Goal: Contribute content: Contribute content

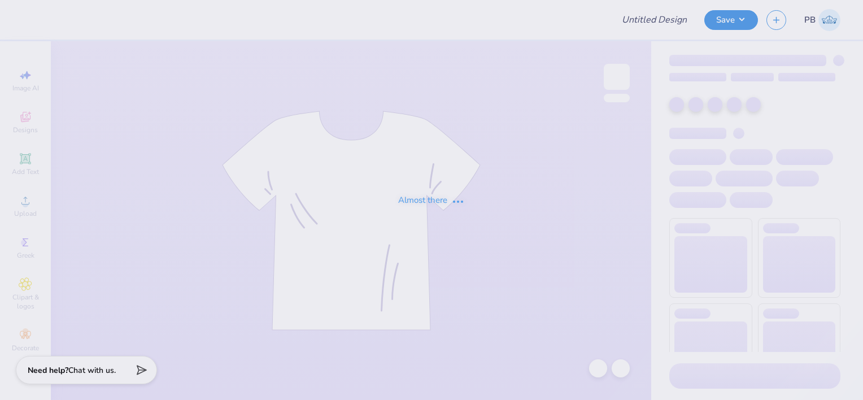
type input "Pi [PERSON_NAME] Fall Rush Shirts"
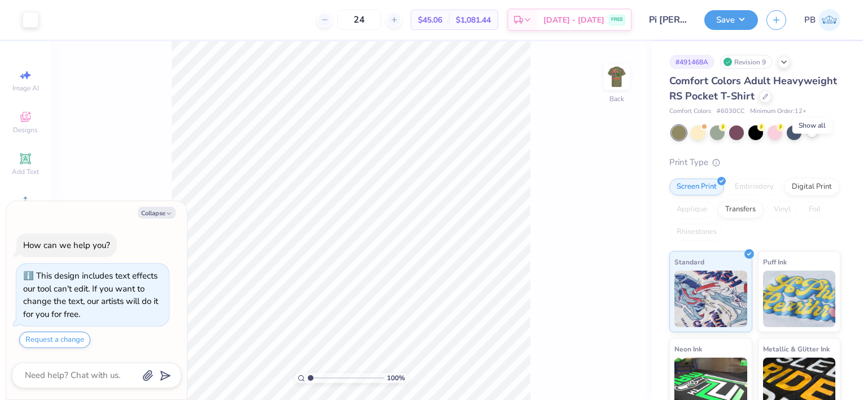
click at [810, 136] on icon at bounding box center [811, 131] width 9 height 9
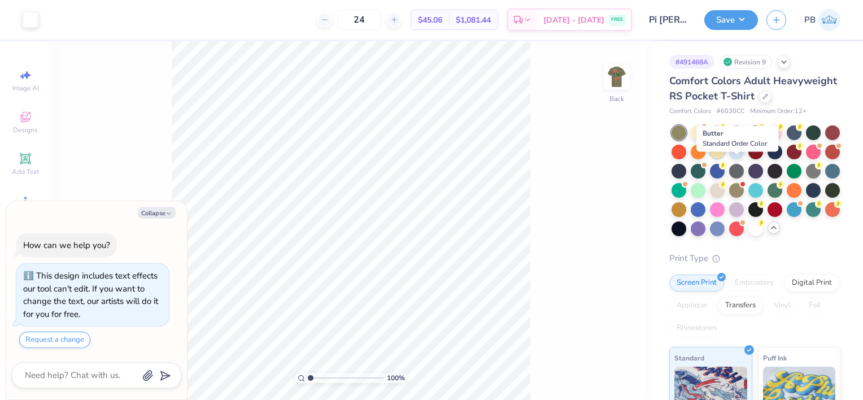
click at [724, 158] on div at bounding box center [717, 150] width 15 height 15
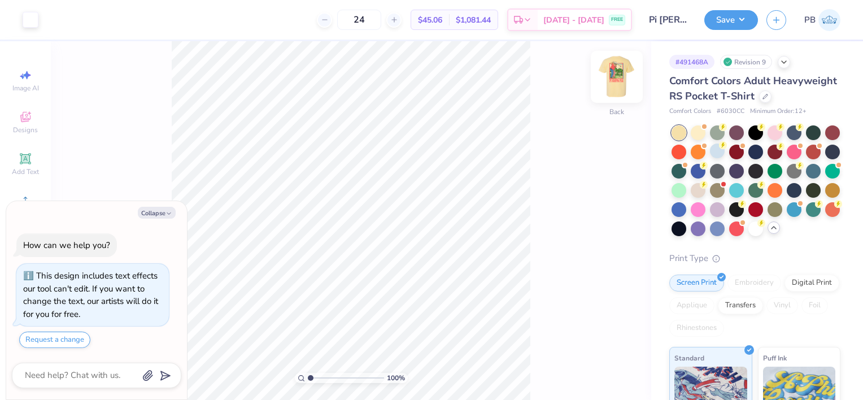
click at [616, 76] on img at bounding box center [616, 76] width 45 height 45
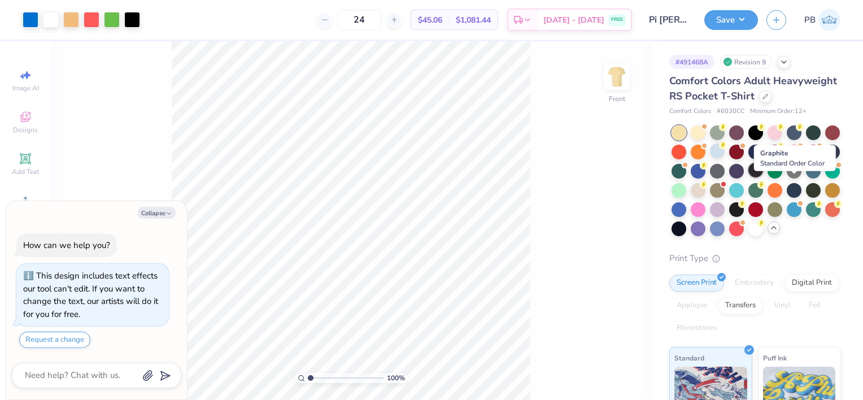
click at [763, 177] on div at bounding box center [755, 170] width 15 height 15
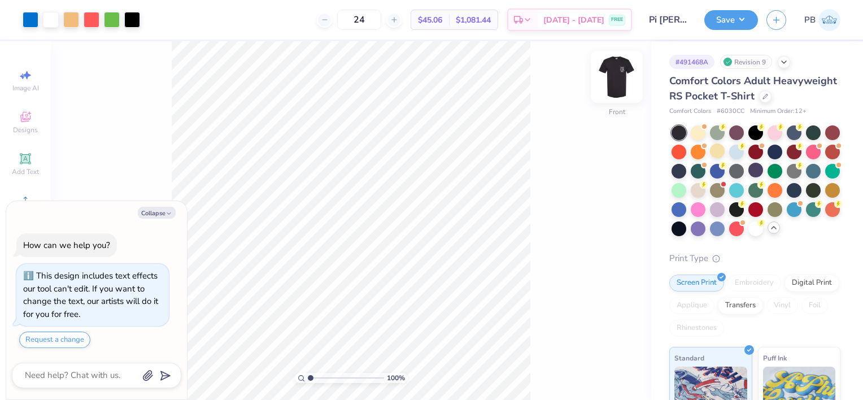
click at [616, 77] on img at bounding box center [616, 76] width 45 height 45
click at [619, 77] on img at bounding box center [616, 76] width 45 height 45
click at [798, 139] on div at bounding box center [793, 131] width 15 height 15
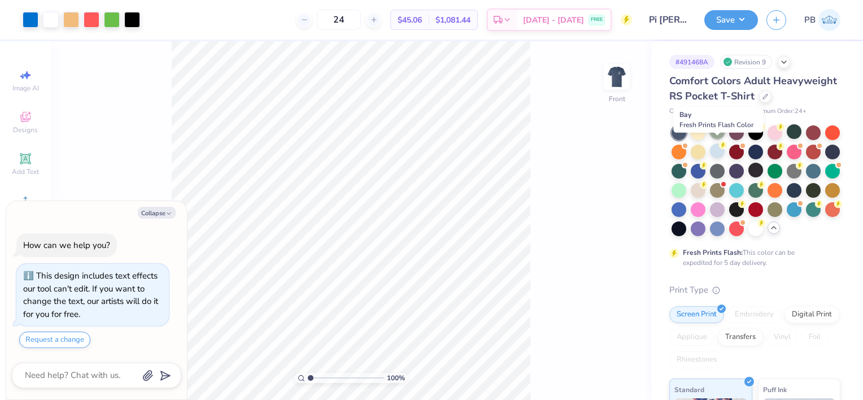
click at [717, 139] on div at bounding box center [717, 131] width 15 height 15
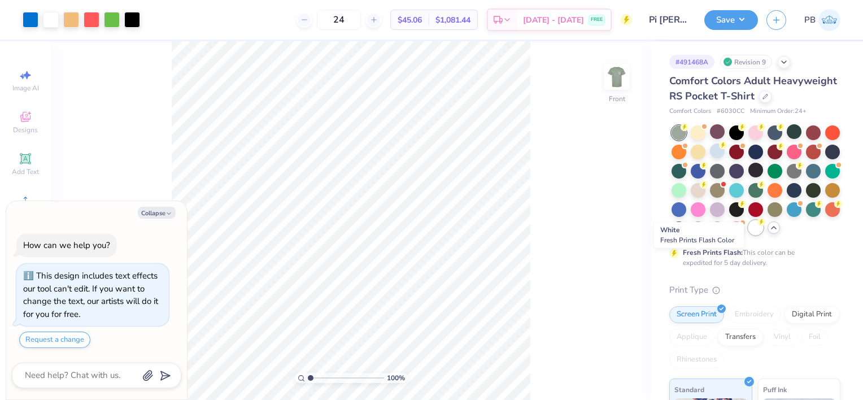
click at [757, 226] on icon at bounding box center [761, 222] width 8 height 8
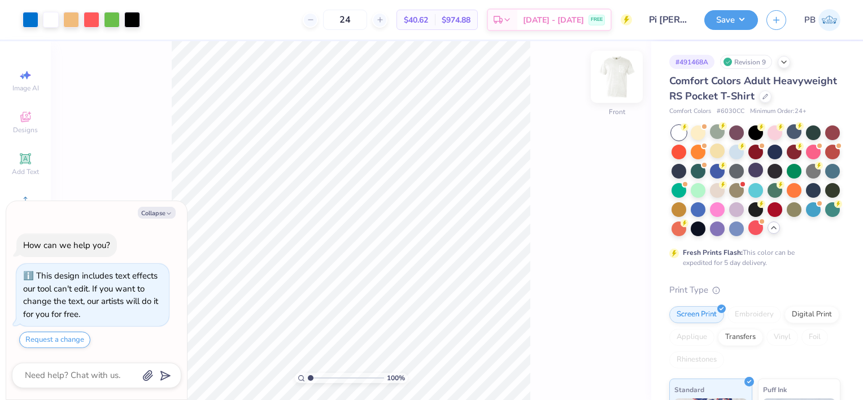
click at [619, 77] on img at bounding box center [616, 76] width 45 height 45
click at [619, 77] on img at bounding box center [616, 76] width 23 height 23
click at [825, 177] on div at bounding box center [832, 170] width 15 height 15
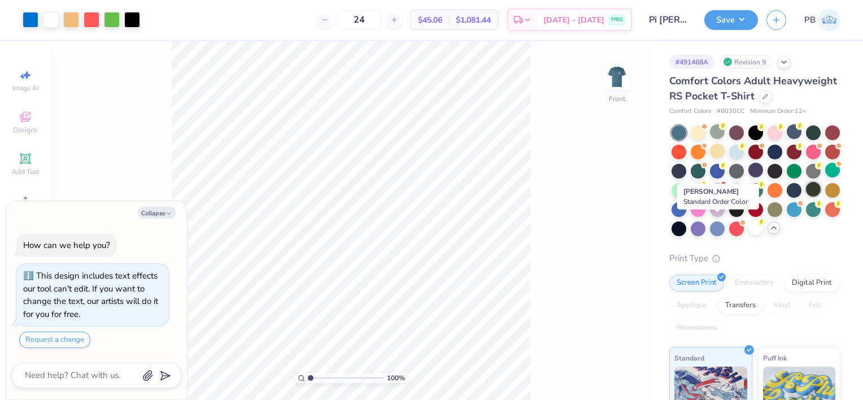
click at [806, 196] on div at bounding box center [813, 189] width 15 height 15
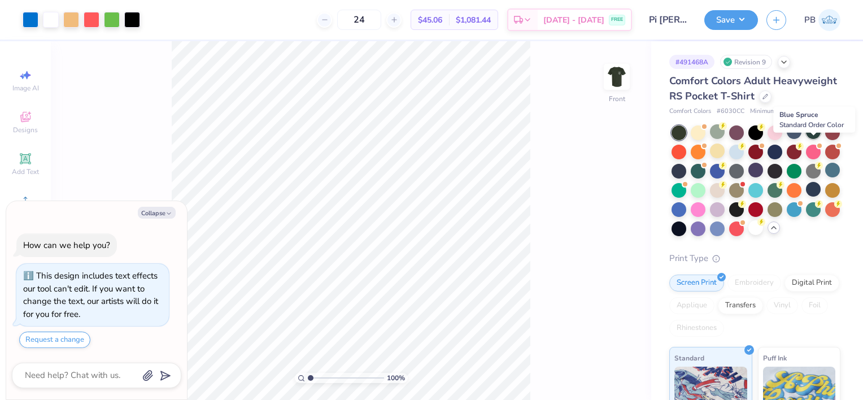
click at [815, 139] on div at bounding box center [813, 131] width 15 height 15
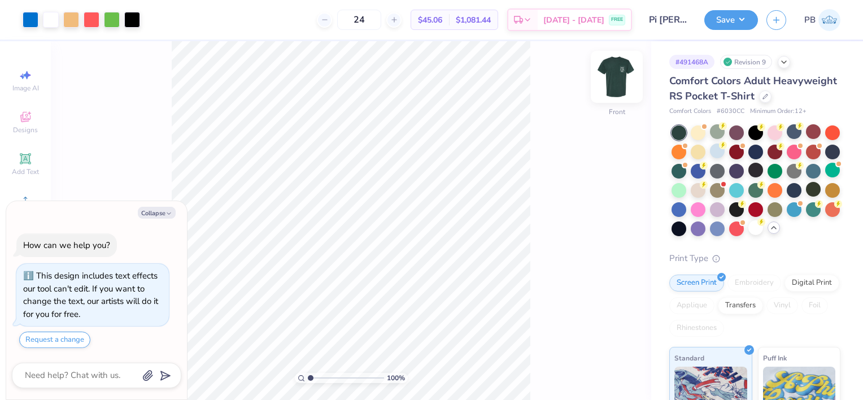
click at [620, 67] on img at bounding box center [616, 76] width 45 height 45
click at [616, 76] on img at bounding box center [616, 76] width 45 height 45
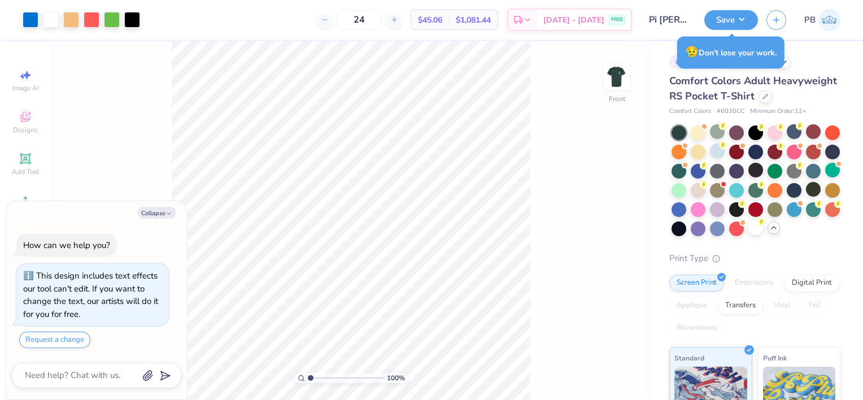
type textarea "x"
